Goal: Task Accomplishment & Management: Manage account settings

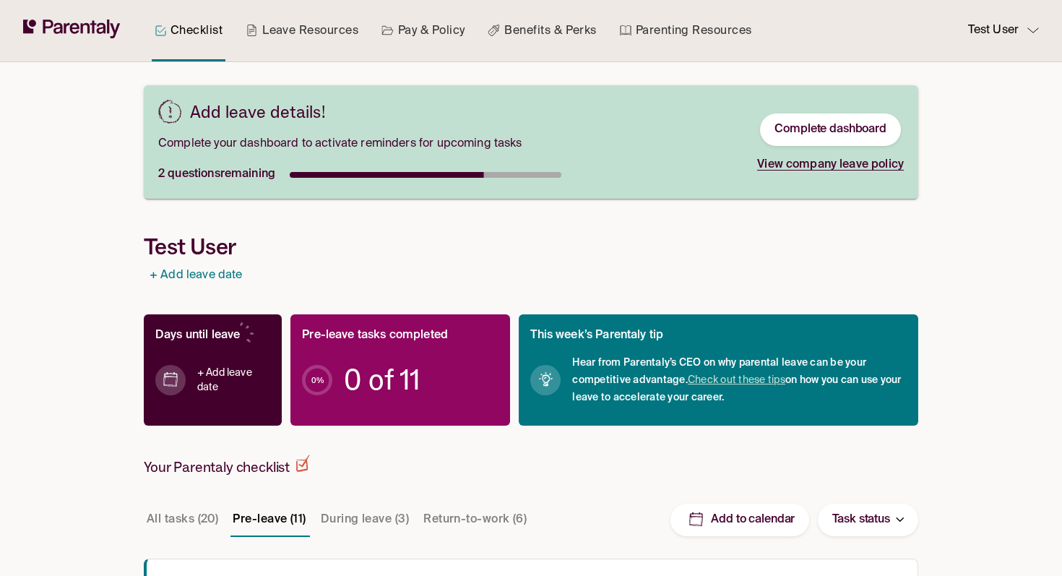
click at [991, 39] on p "Test User" at bounding box center [993, 31] width 51 height 20
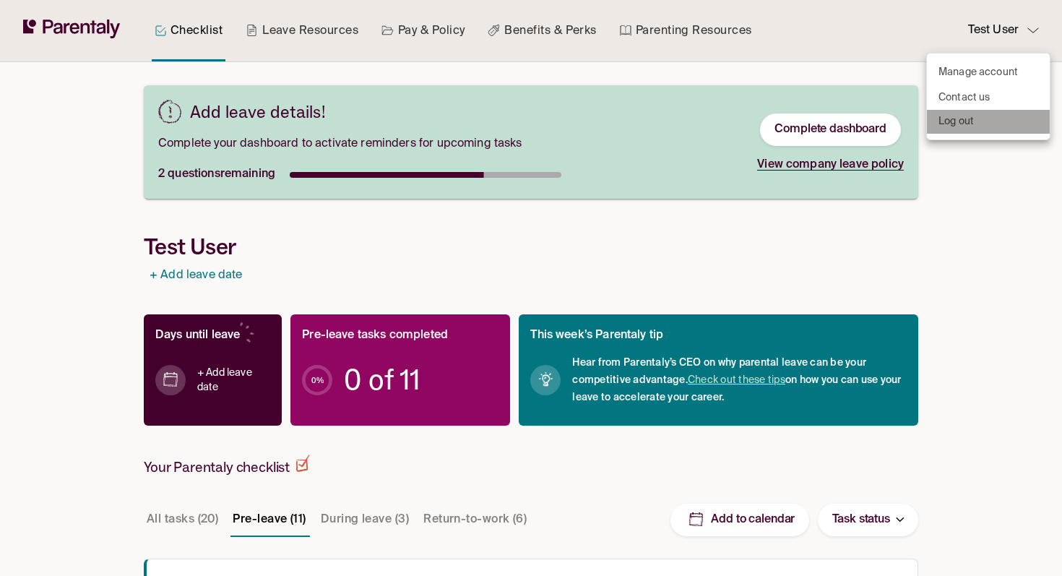
click at [976, 121] on li "Log out" at bounding box center [988, 122] width 123 height 24
